Goal: Transaction & Acquisition: Purchase product/service

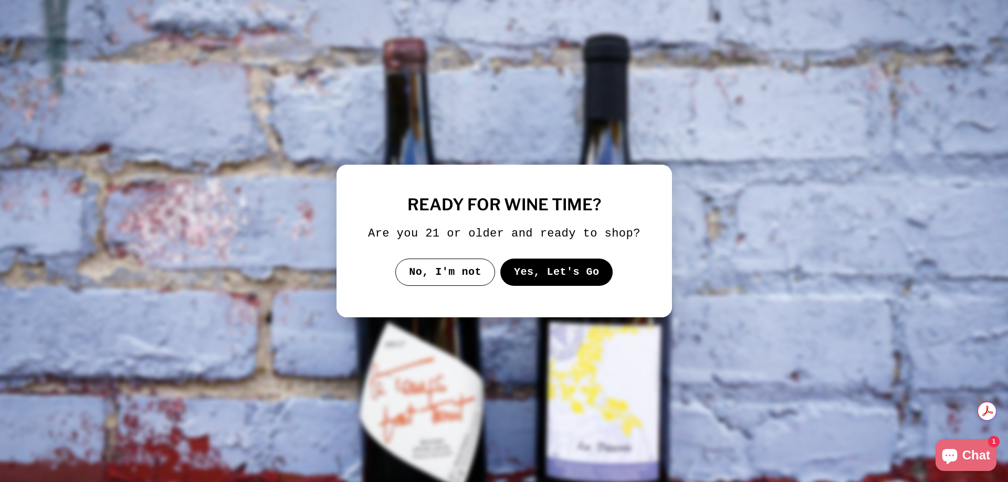
click at [557, 279] on button "Yes, Let's Go" at bounding box center [556, 272] width 113 height 27
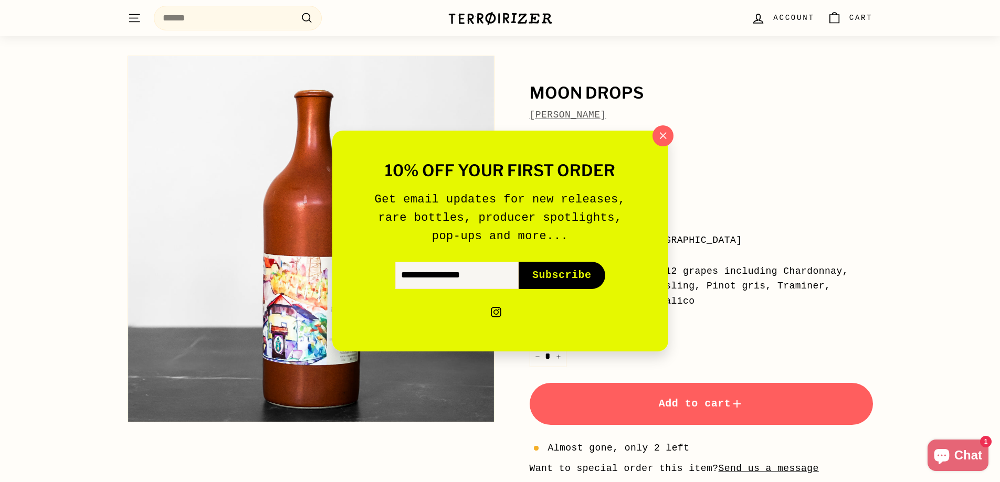
scroll to position [54, 0]
click at [663, 130] on icon "button" at bounding box center [663, 136] width 16 height 16
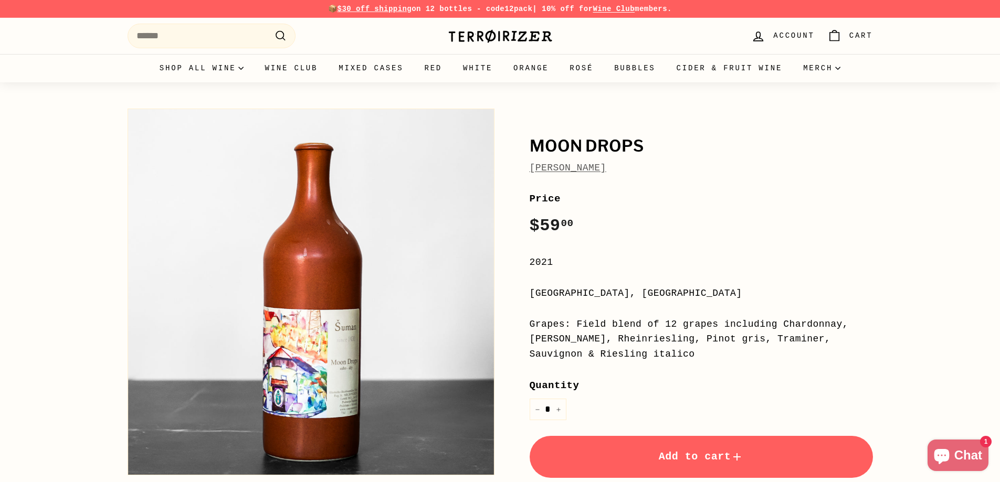
scroll to position [0, 0]
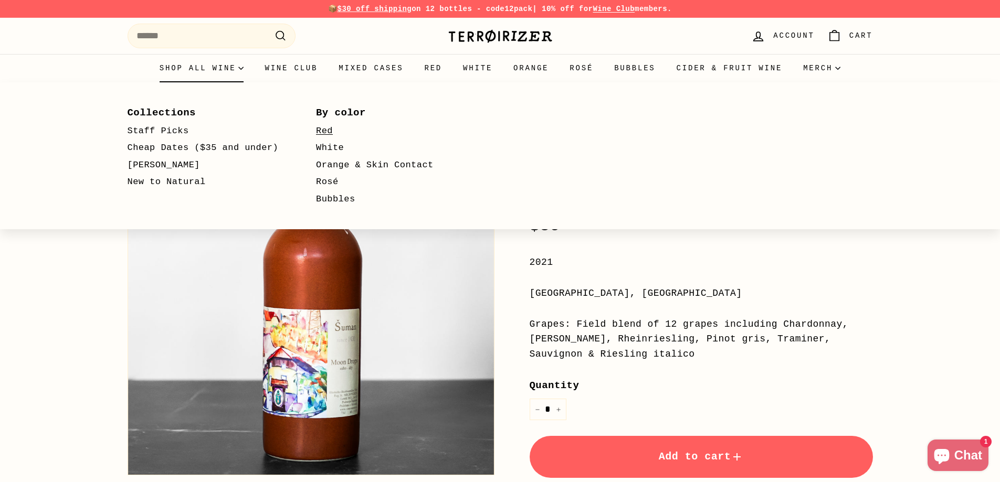
click at [323, 131] on link "Red" at bounding box center [395, 131] width 159 height 17
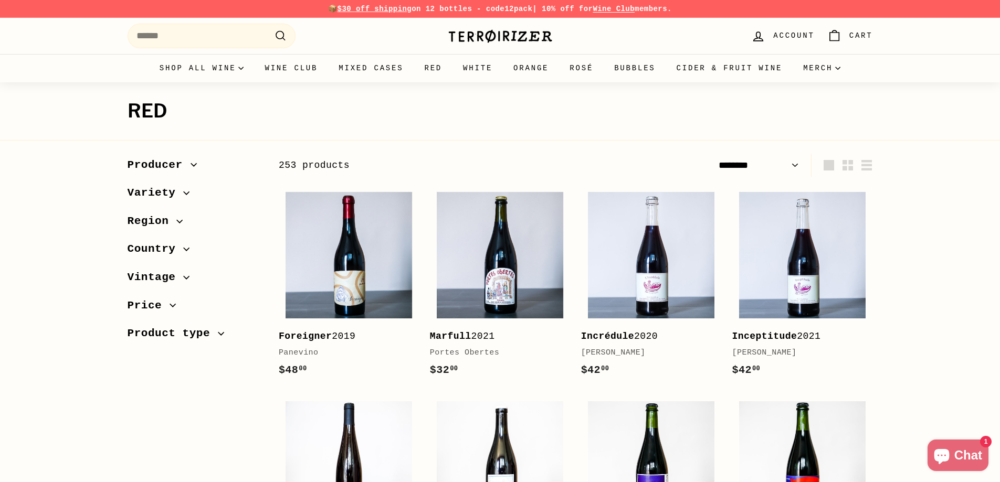
select select "******"
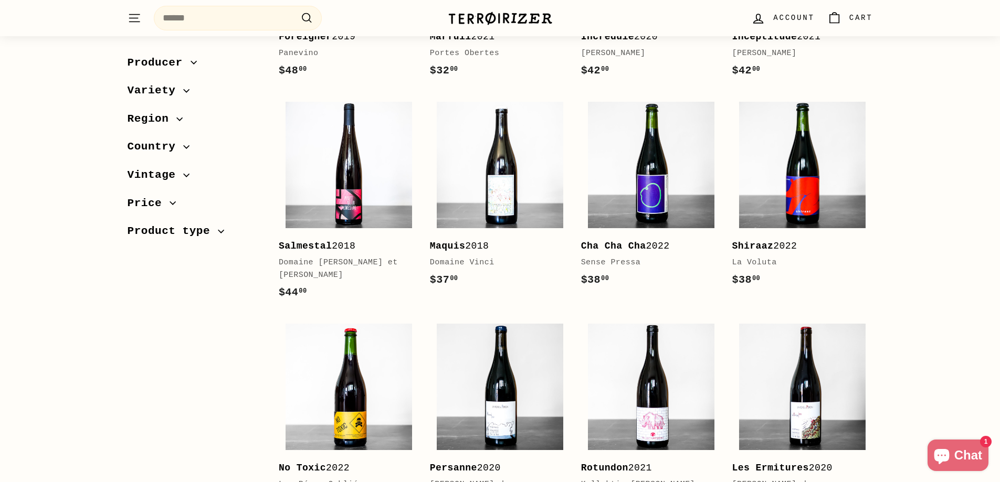
scroll to position [299, 0]
click at [614, 244] on b "Cha Cha Cha" at bounding box center [613, 246] width 65 height 10
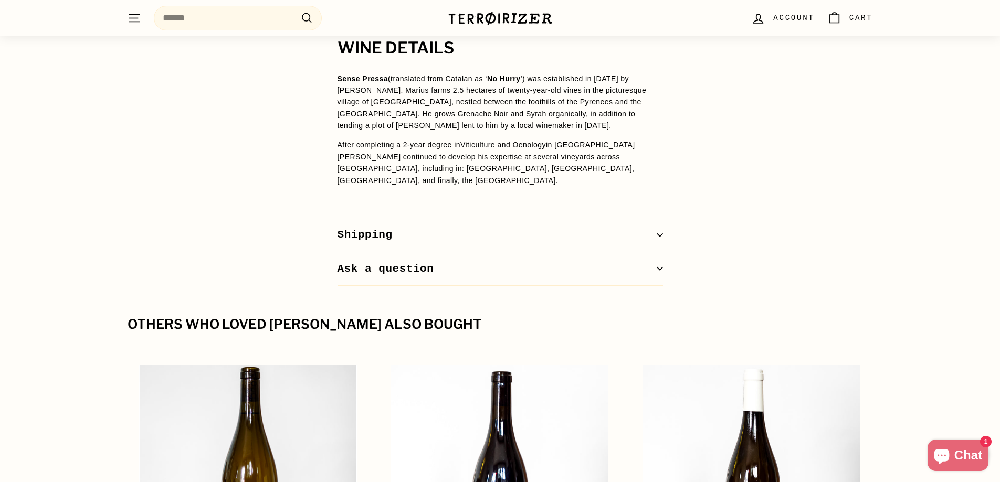
scroll to position [954, 0]
